Goal: Task Accomplishment & Management: Use online tool/utility

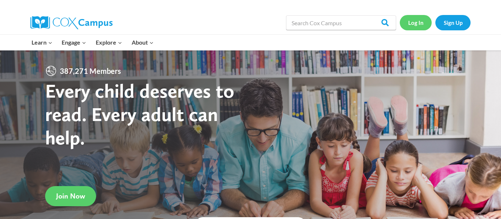
click at [421, 19] on link "Log In" at bounding box center [415, 22] width 32 height 15
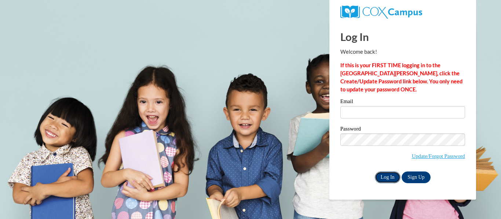
click at [390, 178] on input "Log In" at bounding box center [387, 178] width 26 height 12
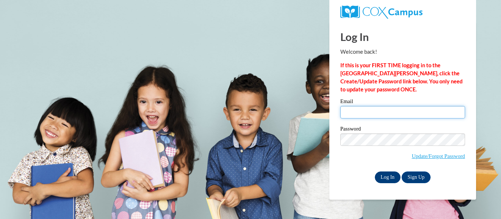
type input "Camopt25@gmail.com"
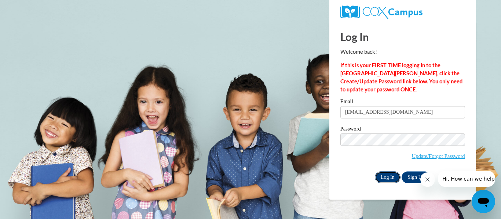
click at [390, 178] on input "Log In" at bounding box center [387, 178] width 26 height 12
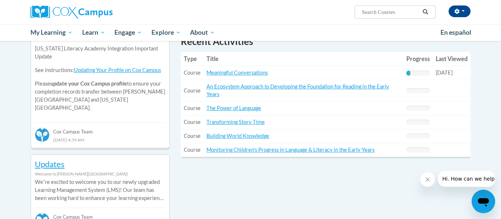
scroll to position [271, 0]
click at [254, 71] on link "Meaningful Conversations" at bounding box center [236, 72] width 61 height 6
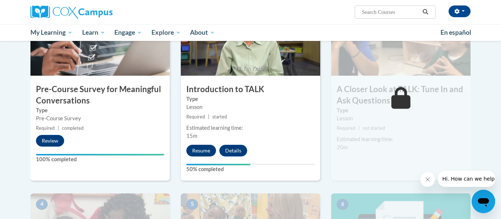
scroll to position [189, 0]
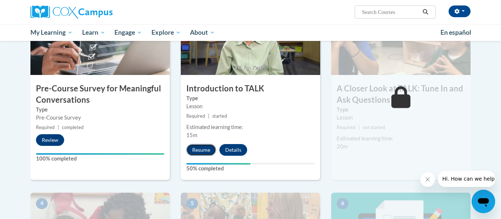
click at [209, 154] on button "Resume" at bounding box center [201, 150] width 30 height 12
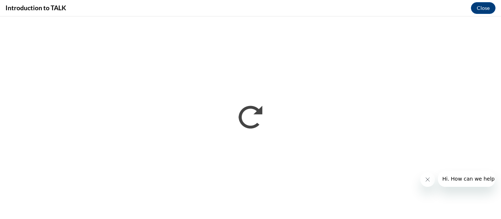
scroll to position [0, 0]
